Goal: Task Accomplishment & Management: Complete application form

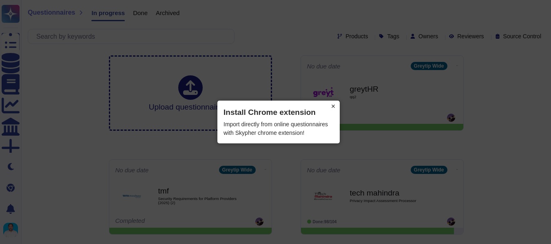
click at [333, 107] on button "×" at bounding box center [333, 106] width 13 height 11
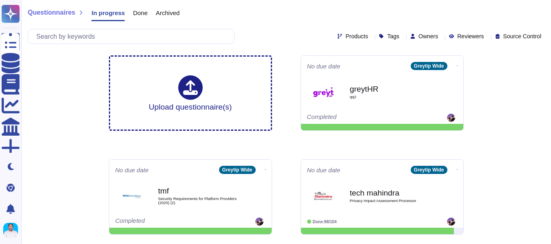
click at [544, 37] on icon at bounding box center [544, 37] width 0 height 0
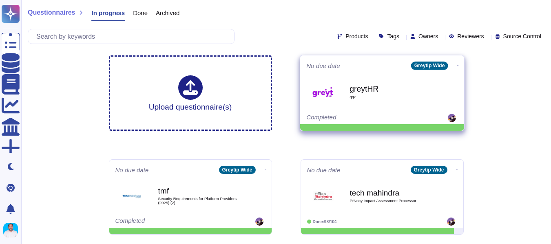
click at [389, 94] on div "greytHR qq2" at bounding box center [391, 91] width 82 height 33
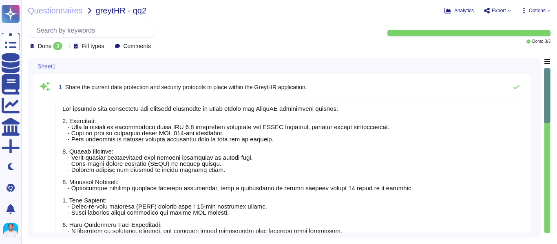
type textarea "The current data protection and security protocols in place within the GreytHR …"
type textarea "The daily full volume snapshot mentioned in the backup schedule is a complete b…"
click at [321, 146] on textarea at bounding box center [290, 215] width 471 height 233
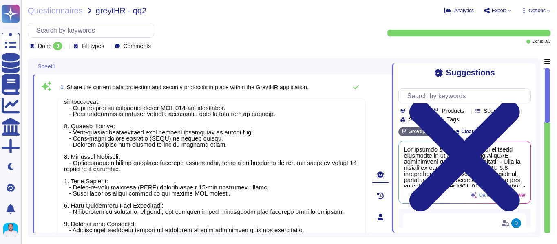
scroll to position [31, 0]
click at [518, 112] on icon at bounding box center [518, 112] width 0 height 0
click at [423, 77] on div "Suggestions" at bounding box center [464, 72] width 133 height 9
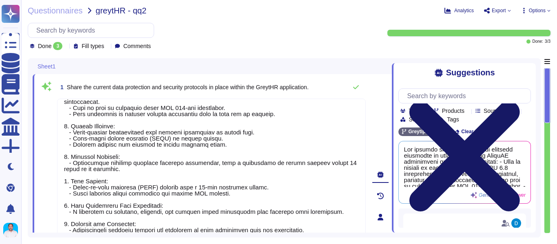
click at [520, 101] on icon at bounding box center [464, 156] width 111 height 111
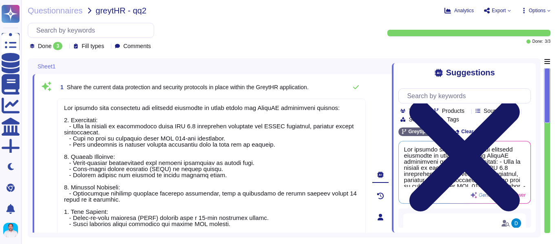
scroll to position [1, 0]
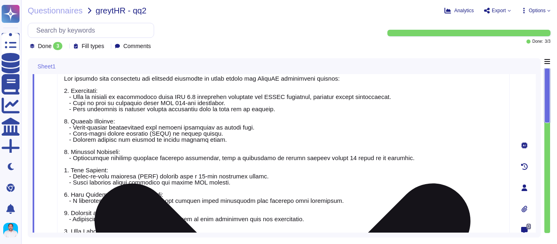
type textarea "Greytip application and database retains the audit trail log data as per the te…"
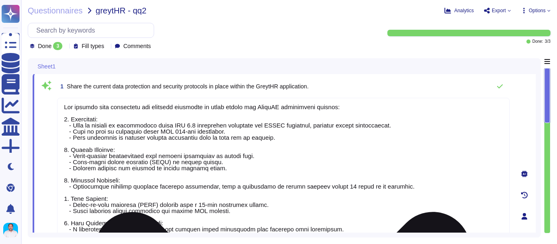
scroll to position [0, 0]
